Goal: Browse casually

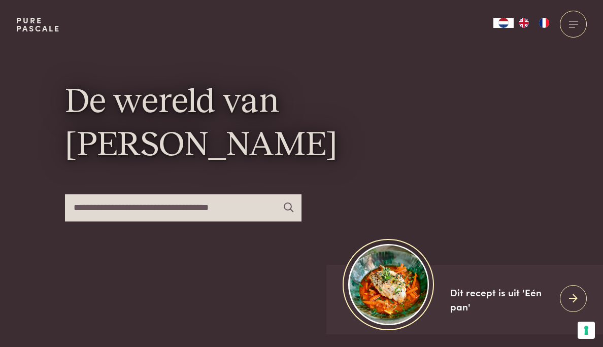
click at [459, 21] on div "Pure Pascale Collecties Kitchenware Tableware Bathroom Interior Inspiratie Alle…" at bounding box center [301, 24] width 571 height 49
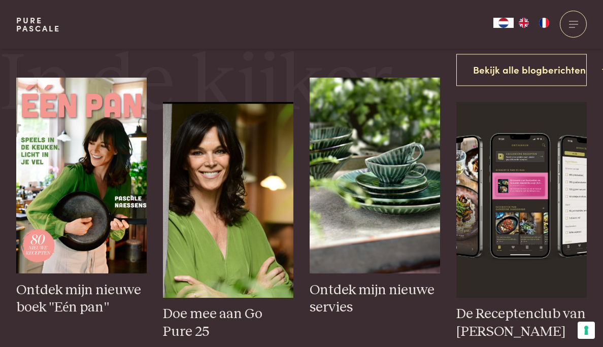
scroll to position [345, 0]
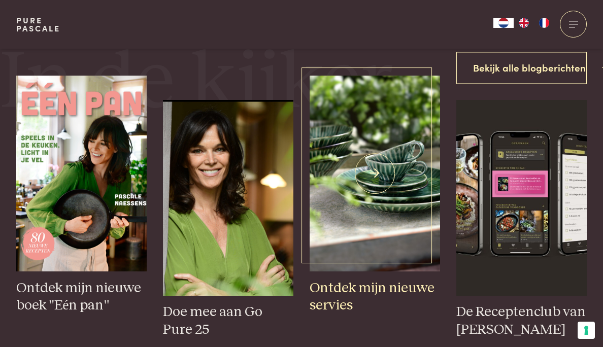
click at [384, 131] on img at bounding box center [375, 174] width 131 height 196
click at [375, 174] on img at bounding box center [375, 174] width 131 height 196
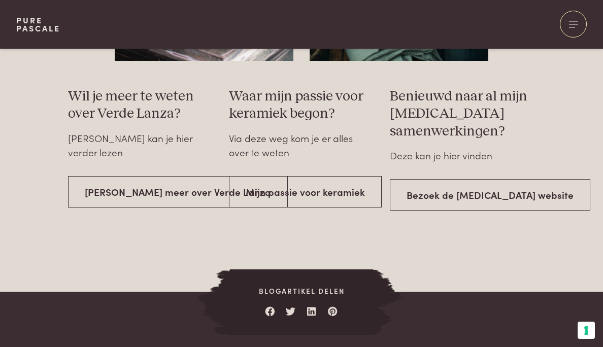
scroll to position [1686, 0]
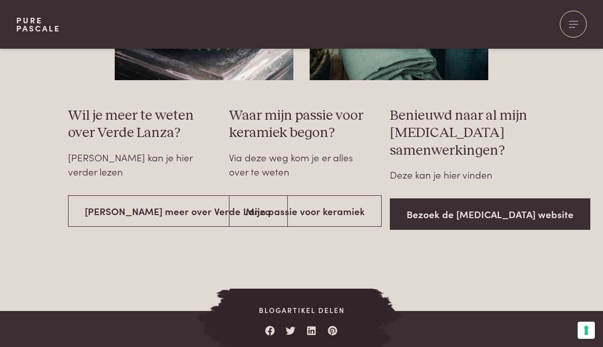
click at [464, 199] on link "Bezoek de Serax website" at bounding box center [490, 215] width 201 height 32
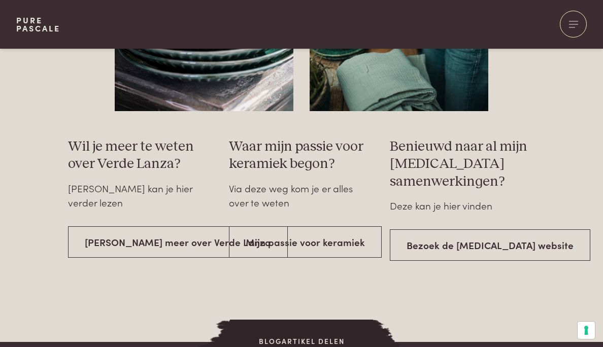
scroll to position [1686, 0]
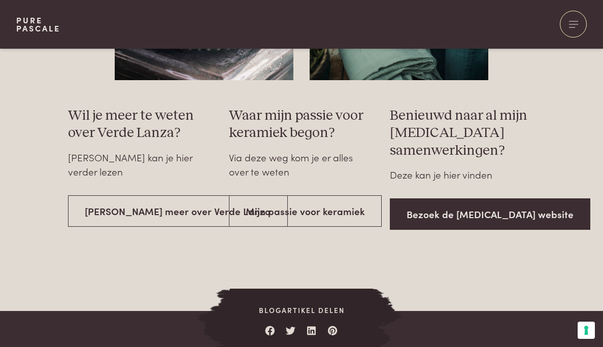
click at [497, 199] on link "Bezoek de Serax website" at bounding box center [490, 215] width 201 height 32
